Goal: Task Accomplishment & Management: Complete application form

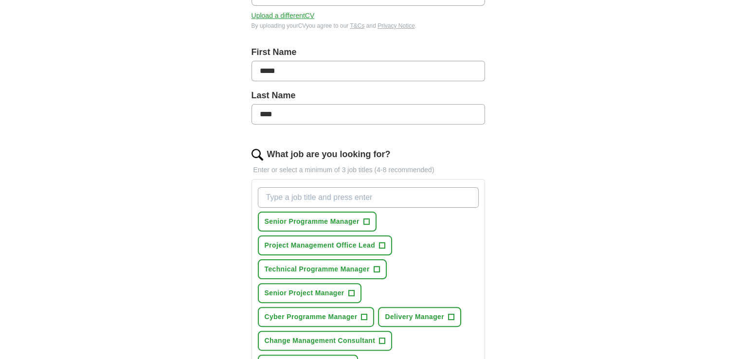
scroll to position [195, 0]
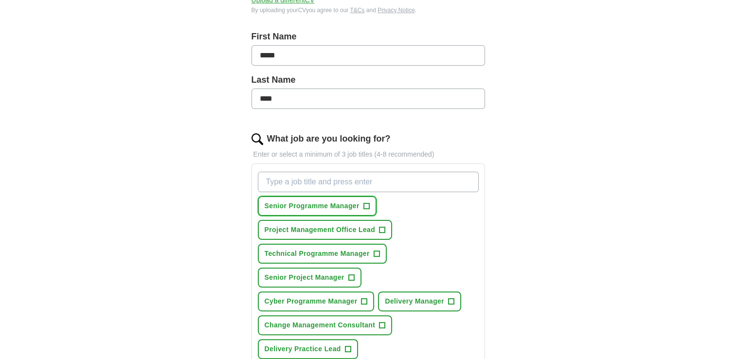
click at [363, 203] on span "+" at bounding box center [366, 206] width 6 height 8
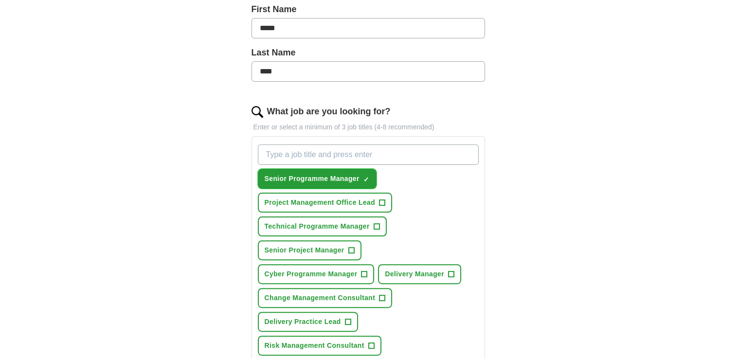
scroll to position [292, 0]
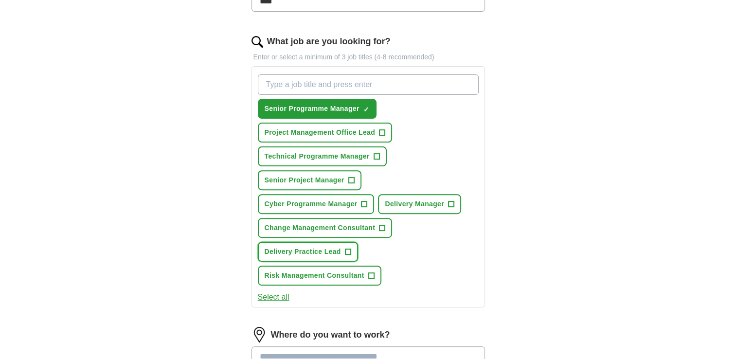
click at [348, 249] on span "+" at bounding box center [348, 252] width 6 height 8
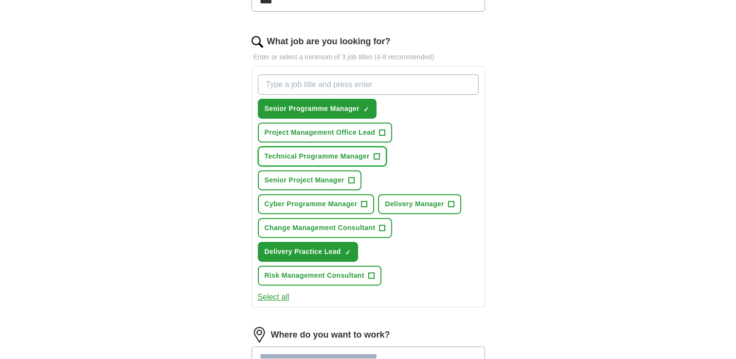
click at [377, 154] on span "+" at bounding box center [377, 157] width 6 height 8
click at [262, 81] on input "What job are you looking for?" at bounding box center [368, 84] width 221 height 20
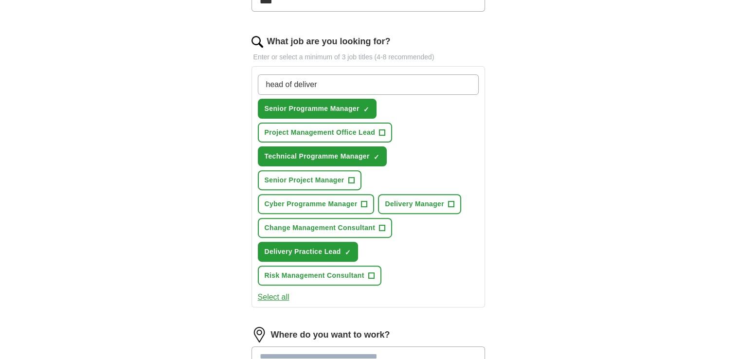
type input "head of delivery"
type input "head of programmes"
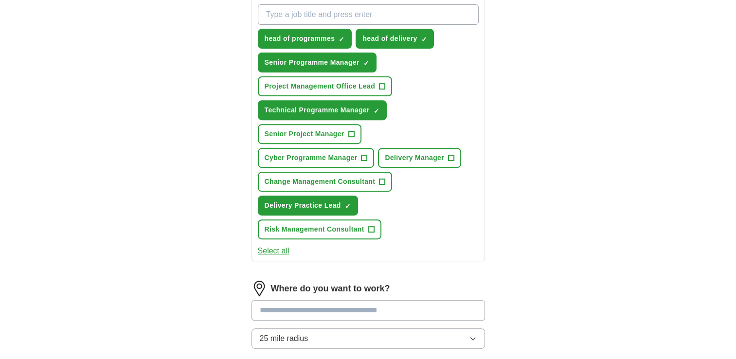
scroll to position [438, 0]
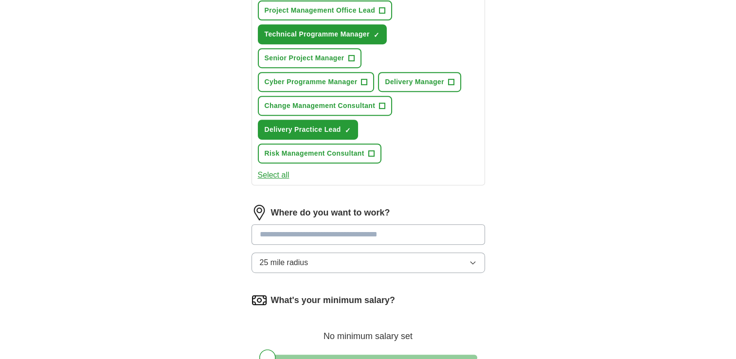
click at [260, 230] on input at bounding box center [369, 234] width 234 height 20
type input "***"
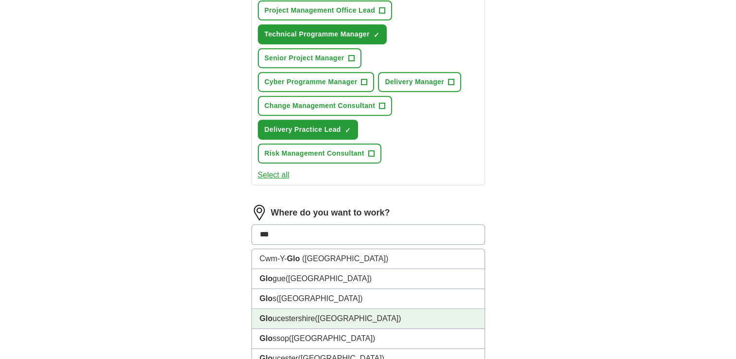
click at [342, 317] on span "([GEOGRAPHIC_DATA])" at bounding box center [358, 318] width 86 height 8
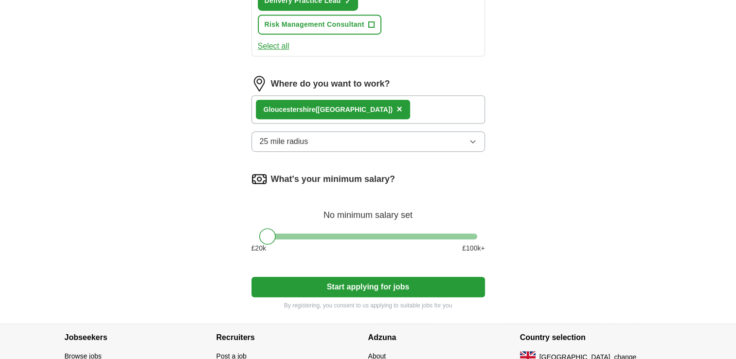
scroll to position [584, 0]
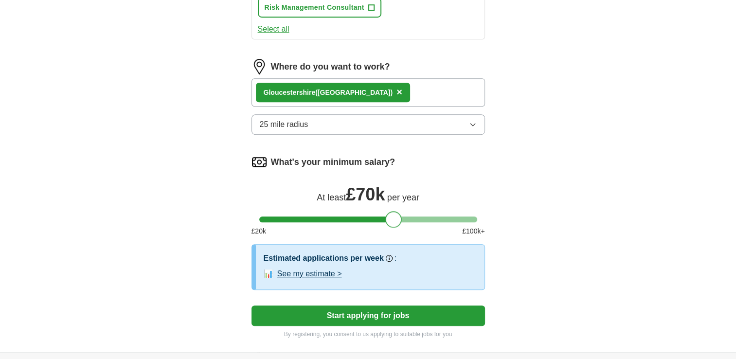
drag, startPoint x: 269, startPoint y: 214, endPoint x: 399, endPoint y: 209, distance: 130.0
click at [395, 211] on div at bounding box center [393, 219] width 17 height 17
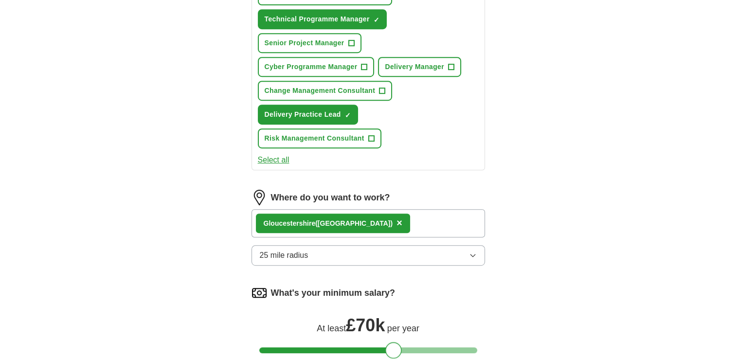
scroll to position [341, 0]
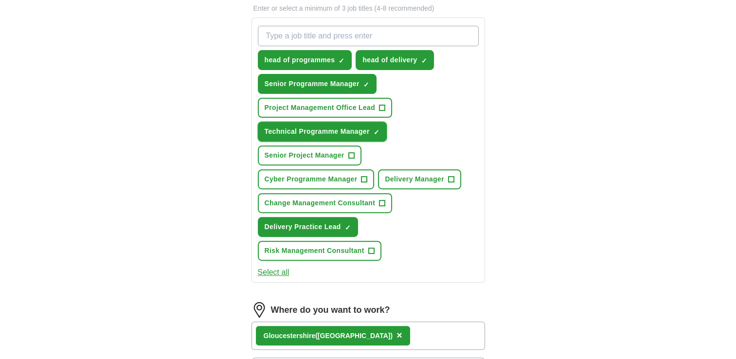
click at [0, 0] on span "×" at bounding box center [0, 0] width 0 height 0
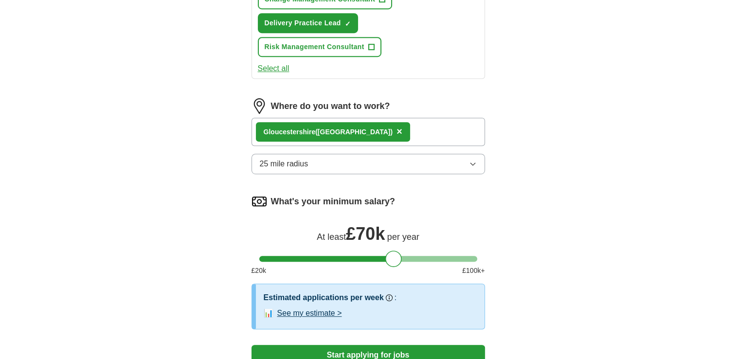
scroll to position [680, 0]
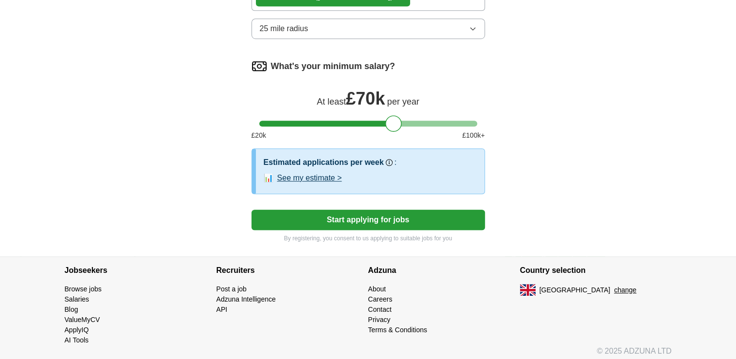
click at [381, 214] on button "Start applying for jobs" at bounding box center [369, 220] width 234 height 20
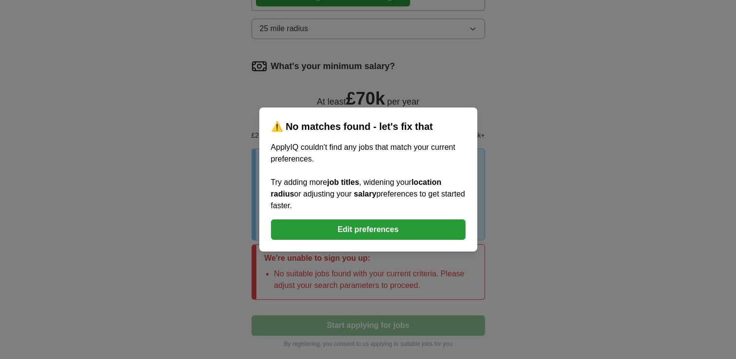
click at [374, 233] on button "Edit preferences" at bounding box center [368, 229] width 195 height 20
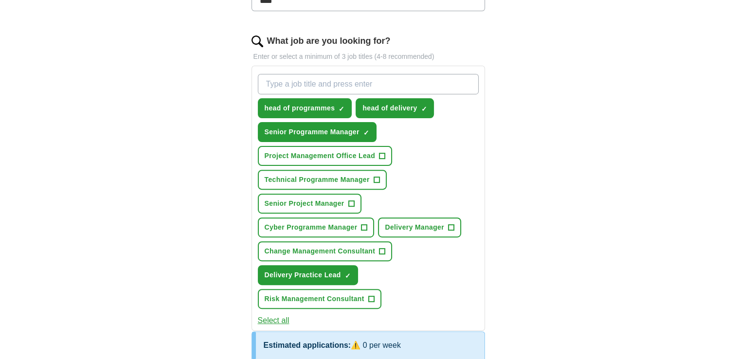
scroll to position [291, 0]
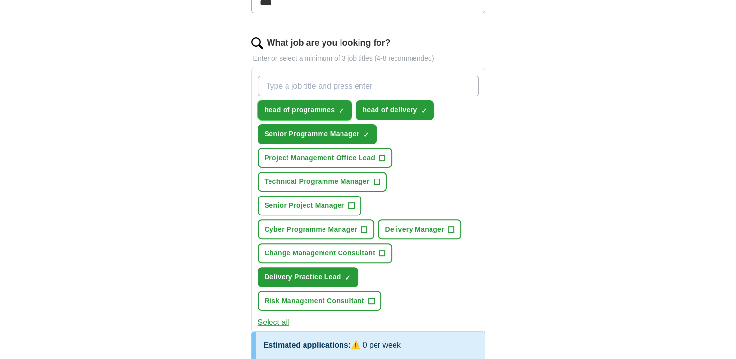
click at [269, 108] on span "head of programmes" at bounding box center [300, 110] width 71 height 10
click at [301, 108] on span "head of programmes" at bounding box center [300, 110] width 71 height 10
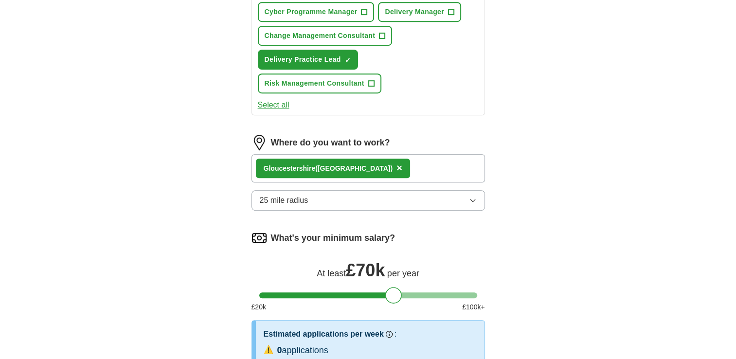
scroll to position [534, 0]
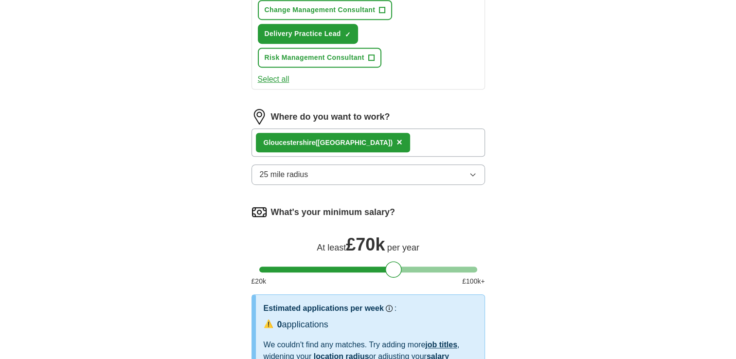
click at [473, 171] on icon "button" at bounding box center [473, 175] width 8 height 8
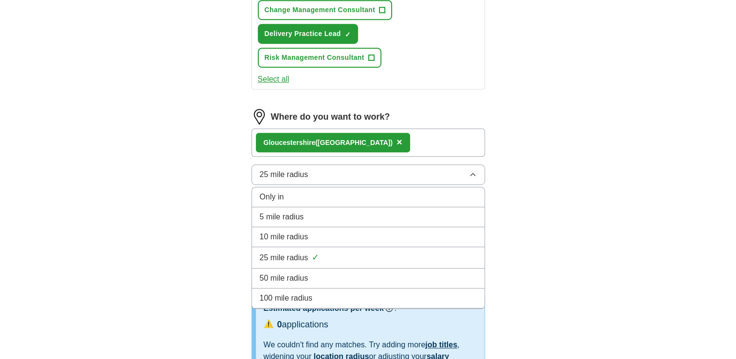
click at [322, 272] on div "50 mile radius" at bounding box center [368, 278] width 217 height 12
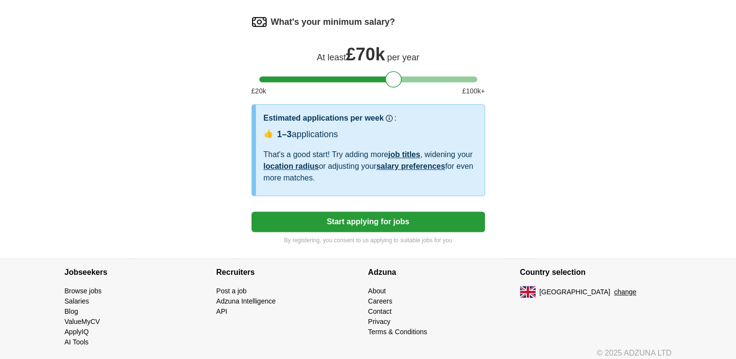
scroll to position [726, 0]
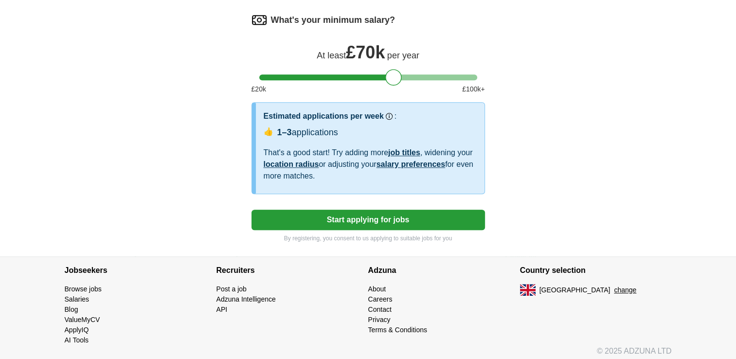
click at [397, 218] on button "Start applying for jobs" at bounding box center [369, 220] width 234 height 20
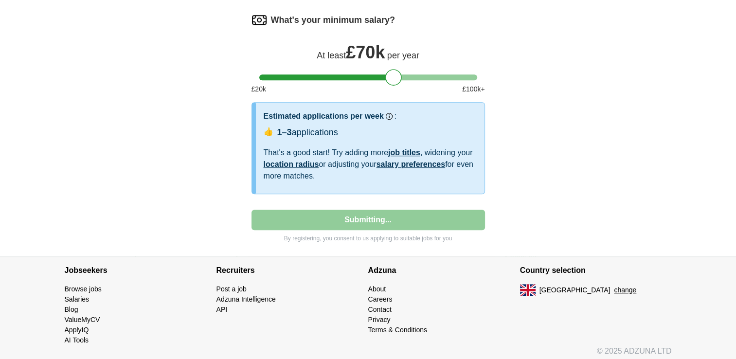
select select "**"
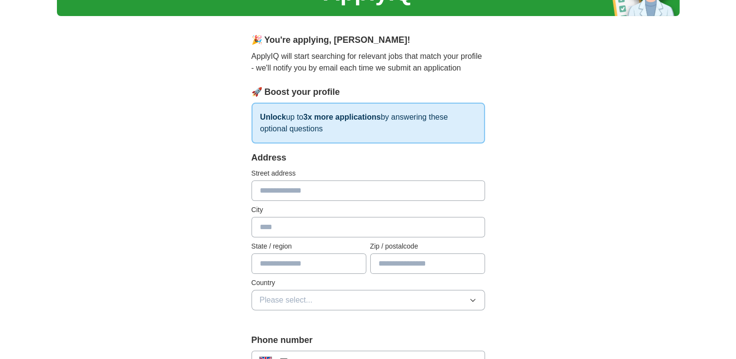
scroll to position [0, 0]
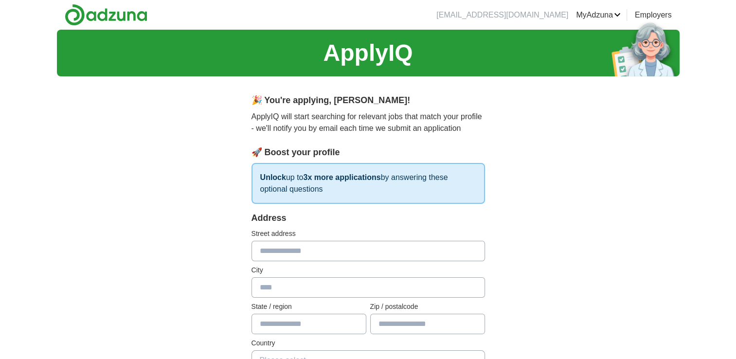
click at [0, 0] on link "ApplyIQ" at bounding box center [0, 0] width 0 height 0
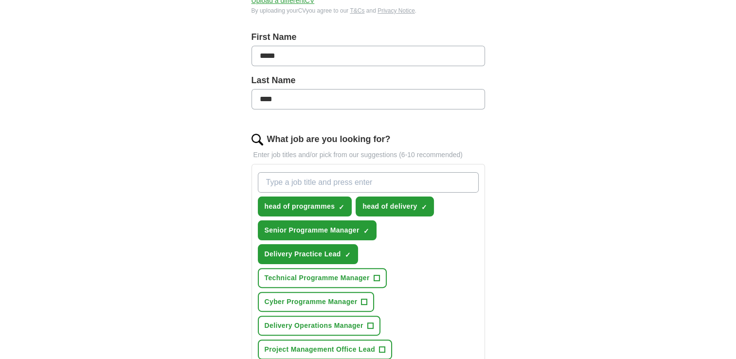
scroll to position [195, 0]
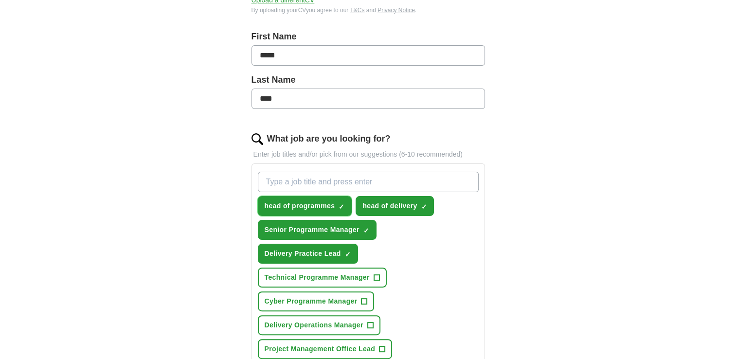
click at [324, 205] on span "head of programmes" at bounding box center [300, 206] width 71 height 10
click at [267, 181] on input "What job are you looking for?" at bounding box center [368, 182] width 221 height 20
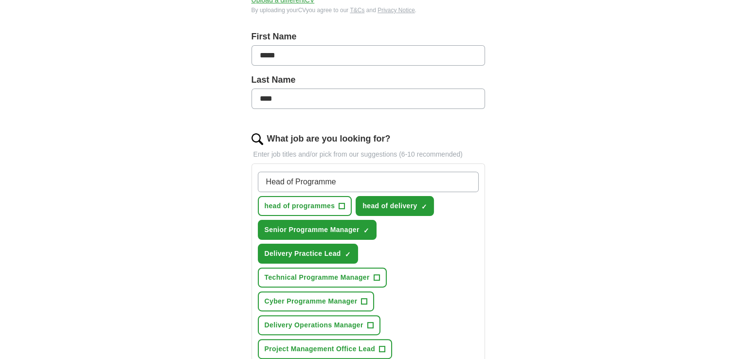
type input "Head of Programmes"
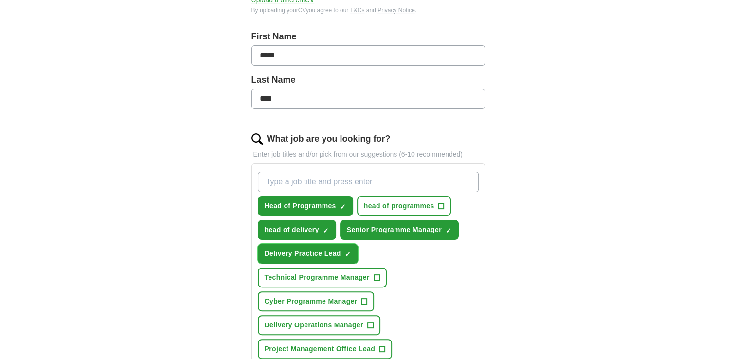
click at [0, 0] on span "×" at bounding box center [0, 0] width 0 height 0
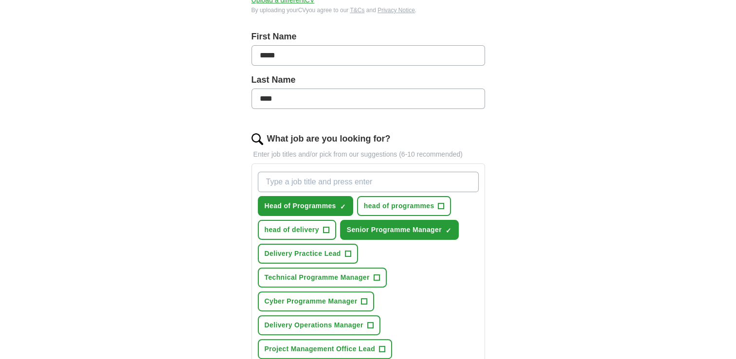
click at [274, 180] on input "What job are you looking for?" at bounding box center [368, 182] width 221 height 20
type input "Head of Delivery"
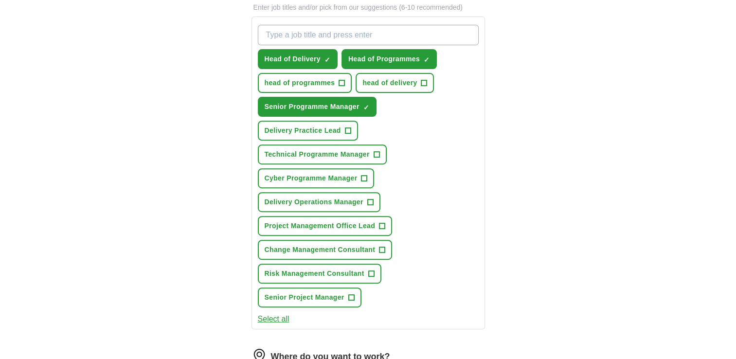
scroll to position [633, 0]
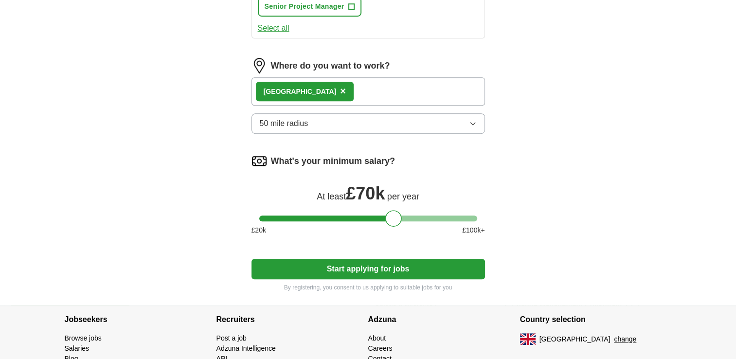
click at [376, 262] on button "Start applying for jobs" at bounding box center [369, 269] width 234 height 20
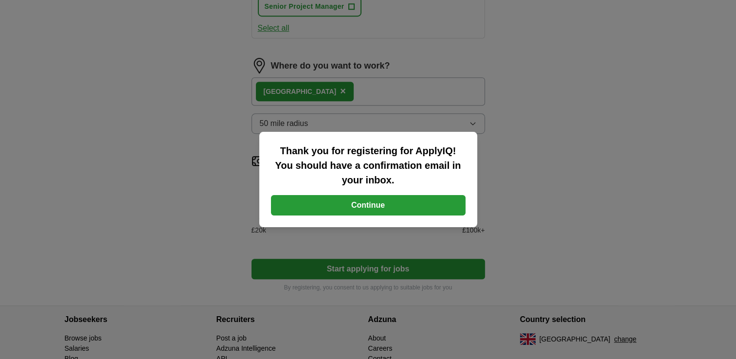
click at [345, 200] on button "Continue" at bounding box center [368, 205] width 195 height 20
